Goal: Information Seeking & Learning: Learn about a topic

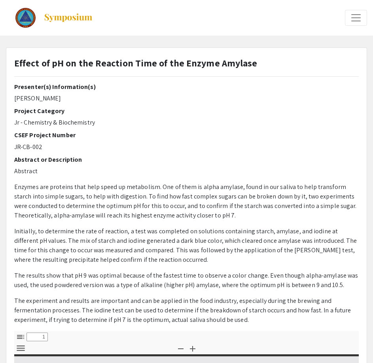
select select "custom"
type input "0"
select select "custom"
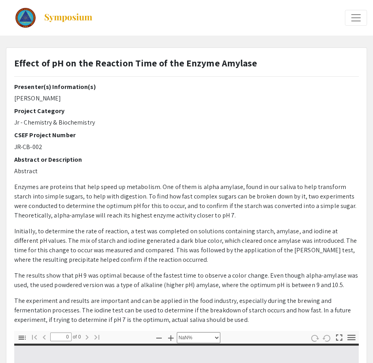
type input "1"
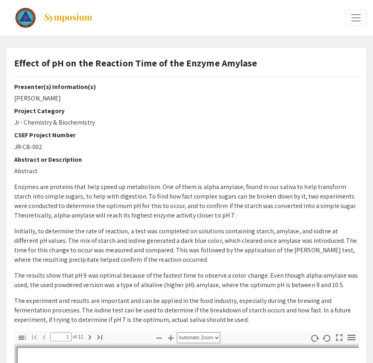
select select "auto"
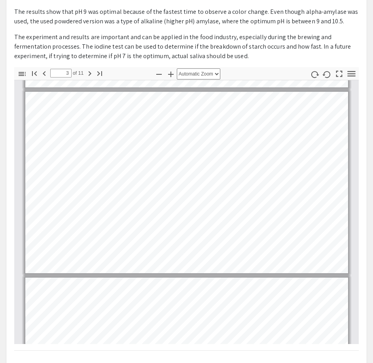
scroll to position [333, 0]
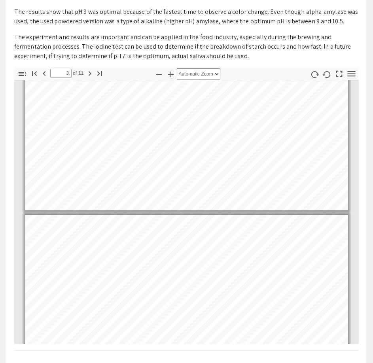
type input "2"
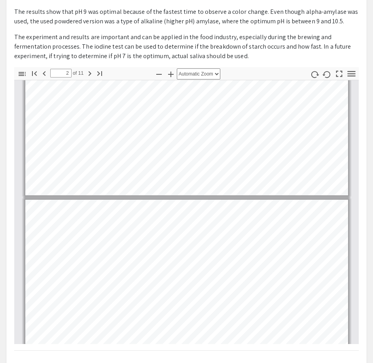
scroll to position [202, 0]
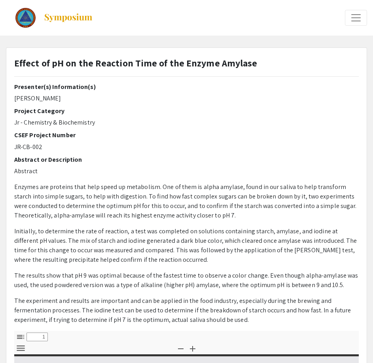
select select "custom"
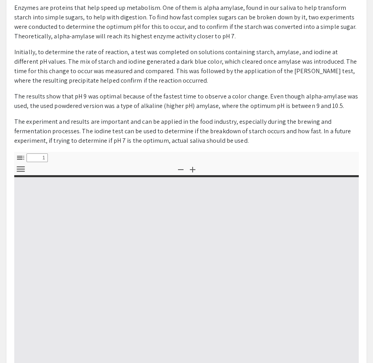
scroll to position [375, 0]
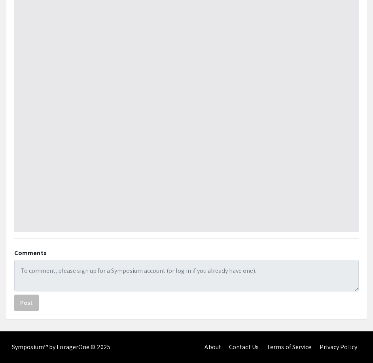
type input "0"
select select "custom"
type input "1"
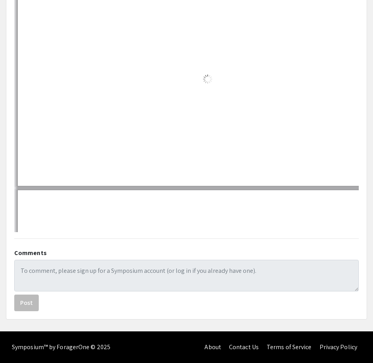
select select "auto"
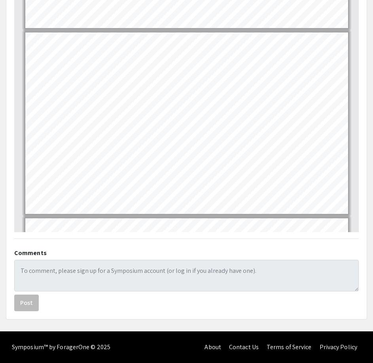
scroll to position [922, 0]
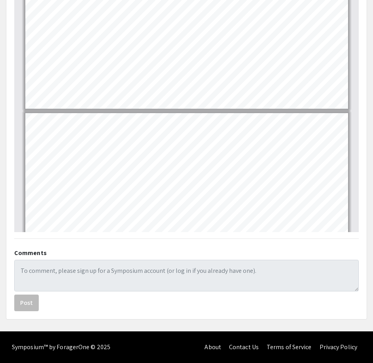
type input "9"
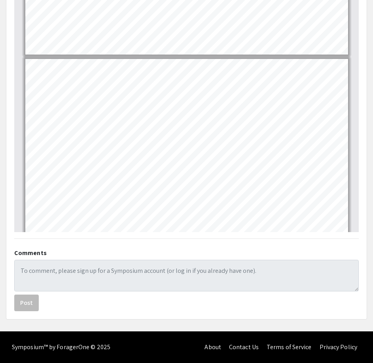
scroll to position [1449, 0]
